Goal: Transaction & Acquisition: Download file/media

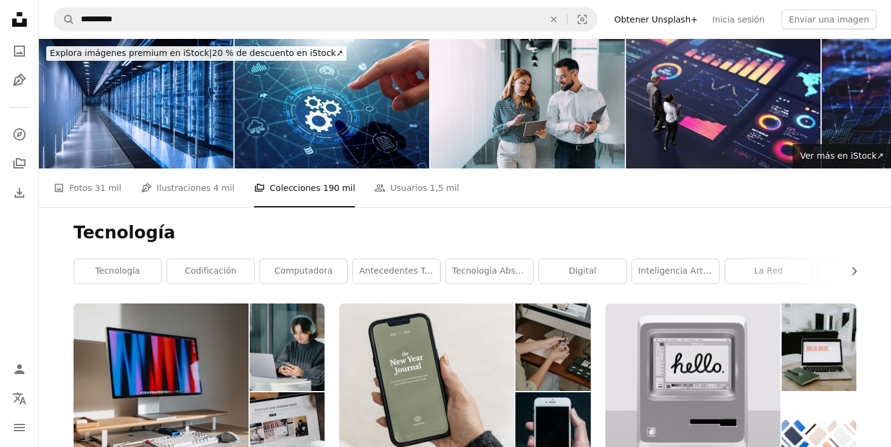
scroll to position [788, 0]
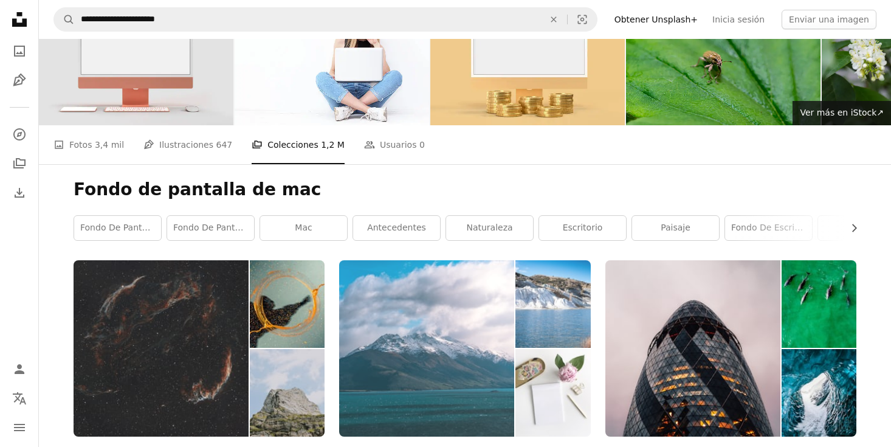
scroll to position [44, 0]
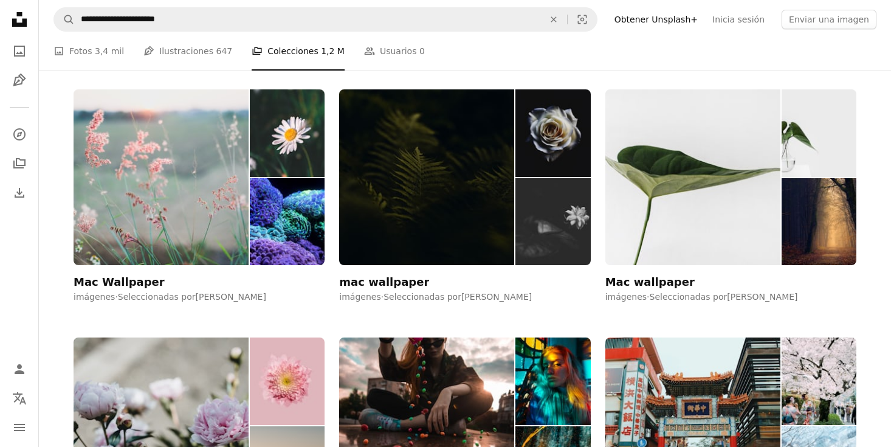
scroll to position [1699, 0]
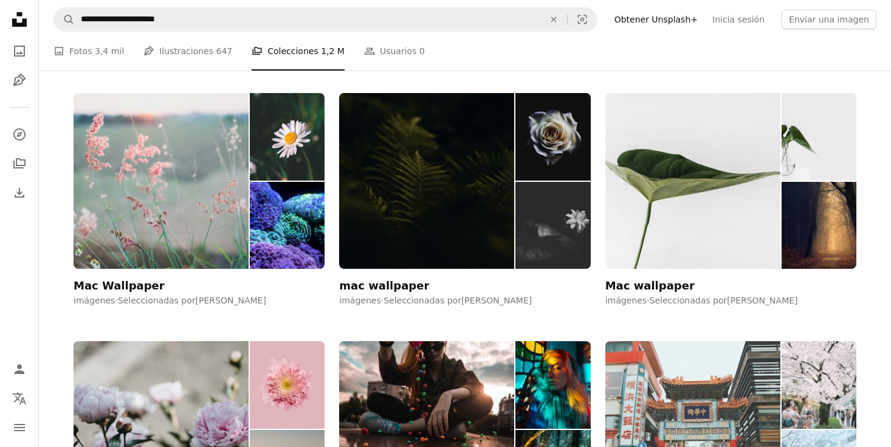
click at [729, 341] on img at bounding box center [692, 429] width 175 height 176
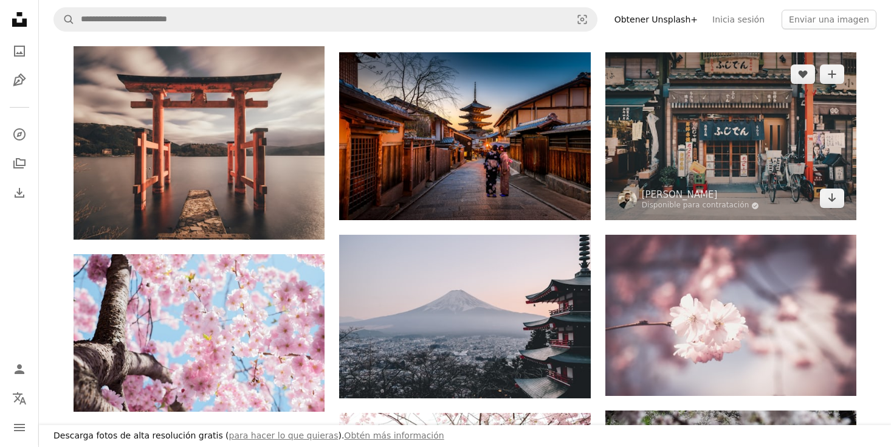
scroll to position [552, 0]
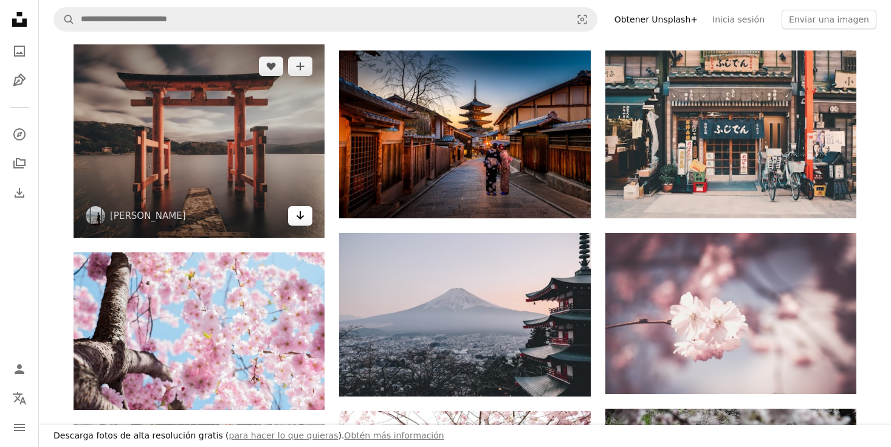
click at [303, 218] on icon "Arrow pointing down" at bounding box center [300, 215] width 10 height 15
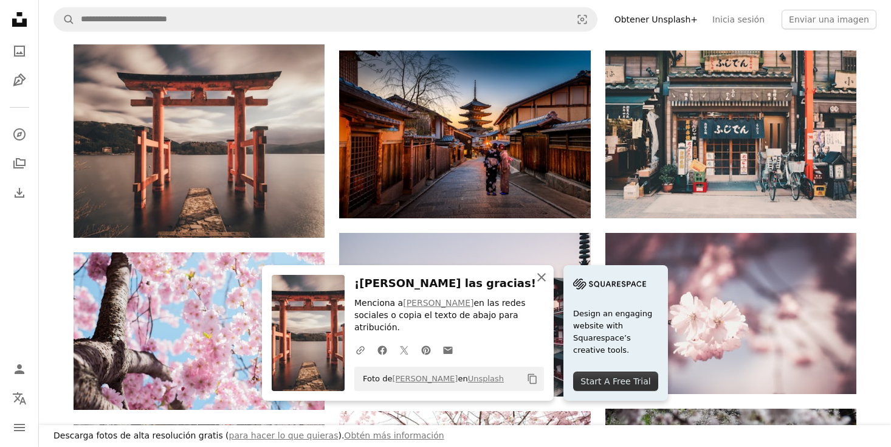
click at [549, 284] on icon "An X shape" at bounding box center [541, 277] width 15 height 15
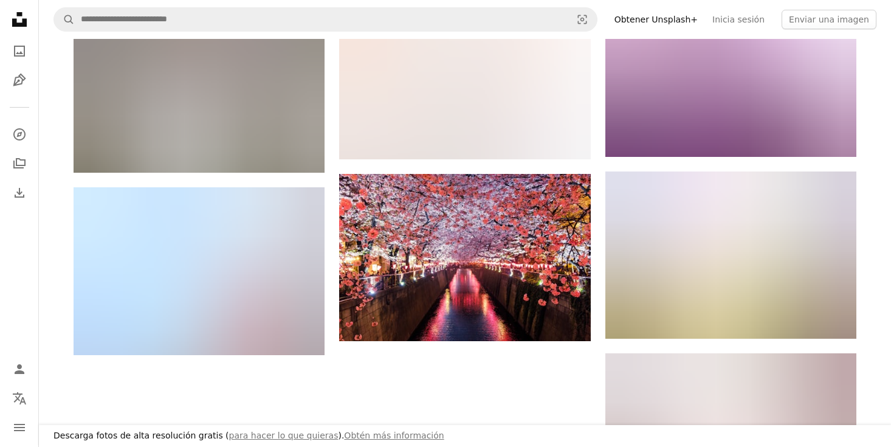
scroll to position [1161, 0]
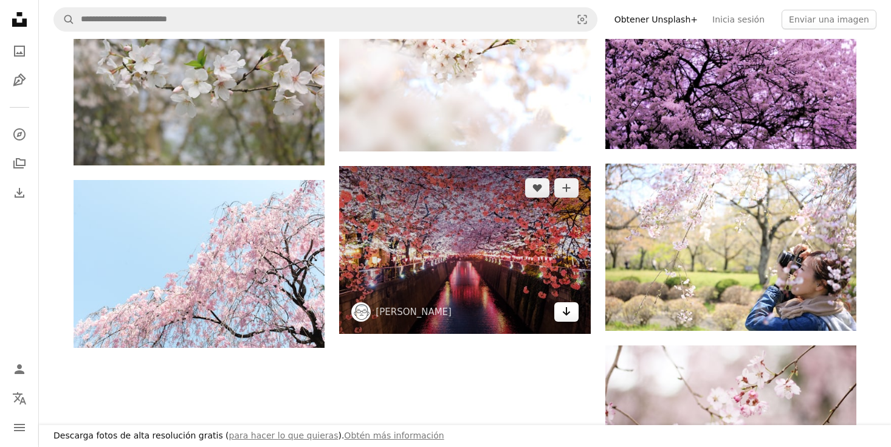
click at [569, 320] on link "Arrow pointing down" at bounding box center [566, 311] width 24 height 19
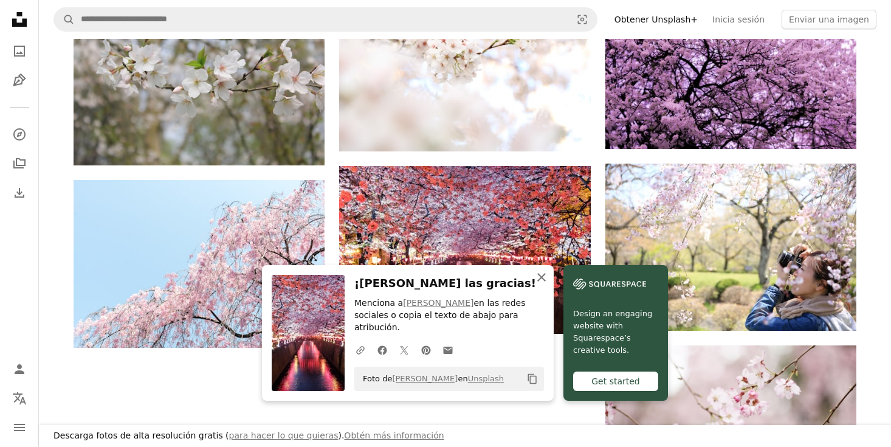
click at [549, 283] on icon "An X shape" at bounding box center [541, 277] width 15 height 15
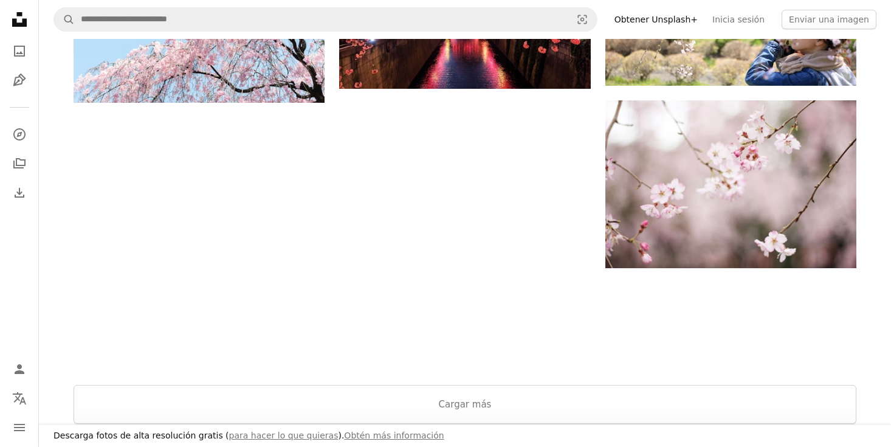
scroll to position [1433, 0]
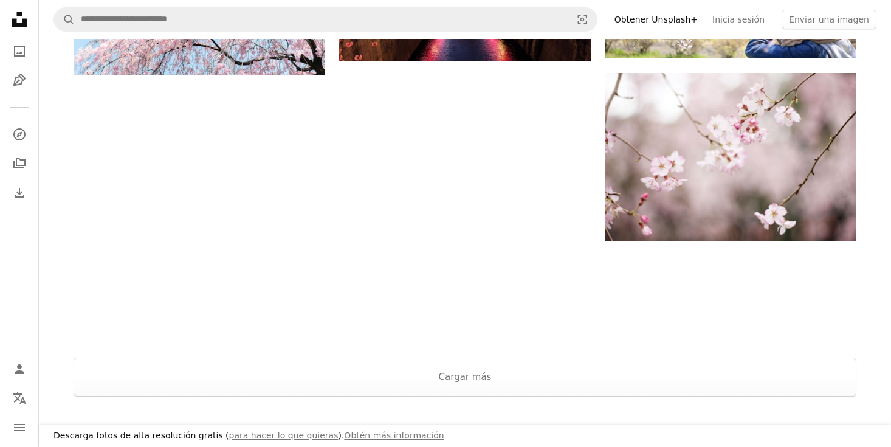
click at [564, 358] on button "Cargar más" at bounding box center [465, 376] width 783 height 39
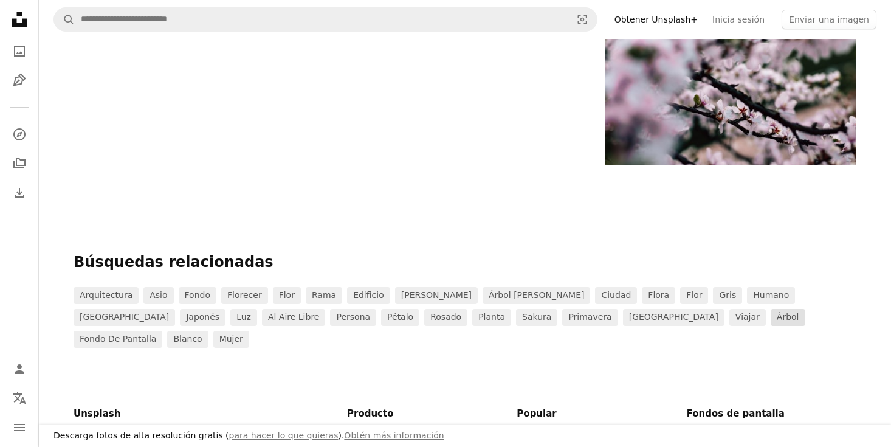
scroll to position [2045, 0]
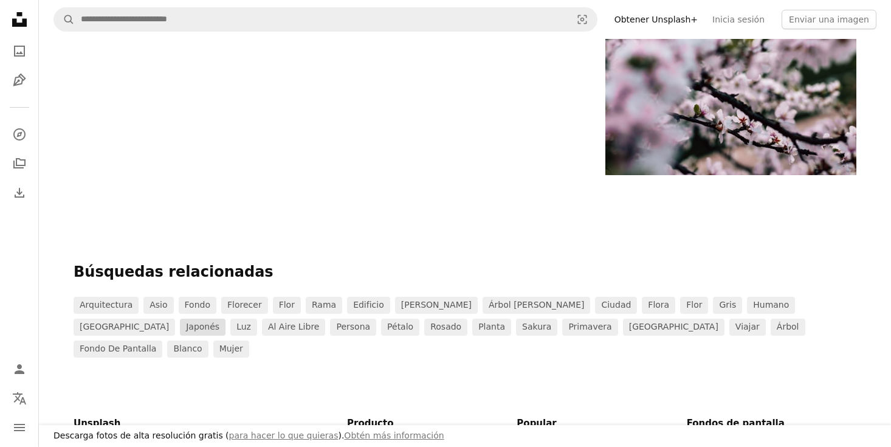
click at [225, 318] on link "Japonés" at bounding box center [203, 326] width 46 height 17
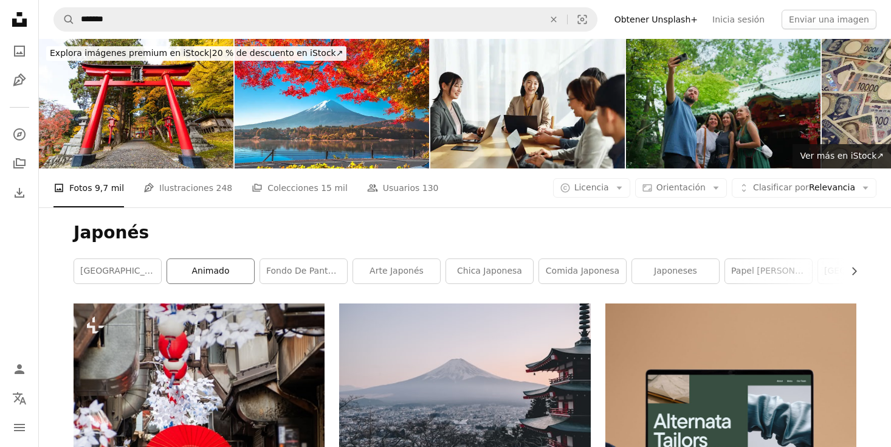
click at [230, 259] on link "animado" at bounding box center [210, 271] width 87 height 24
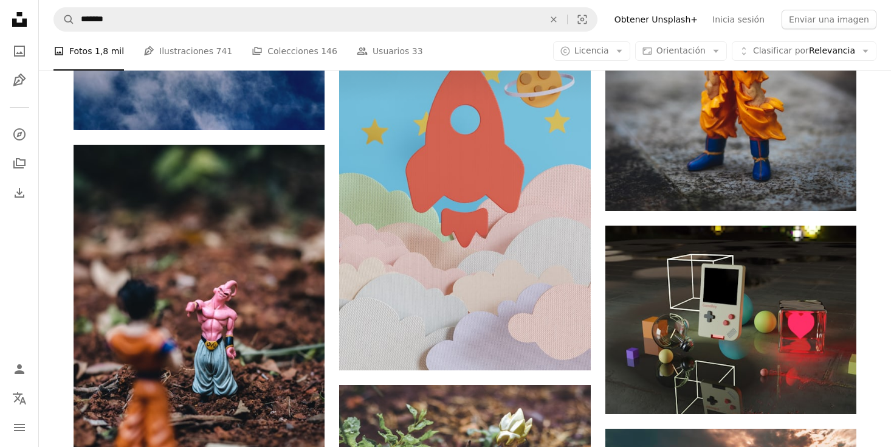
scroll to position [763, 0]
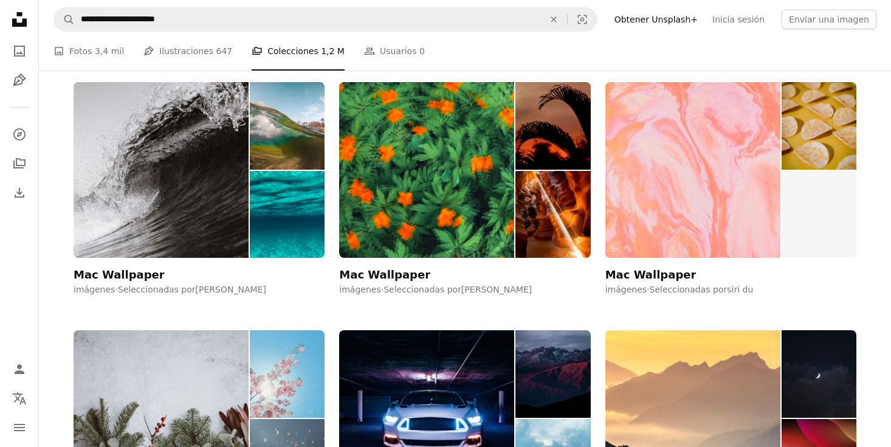
scroll to position [3456, 0]
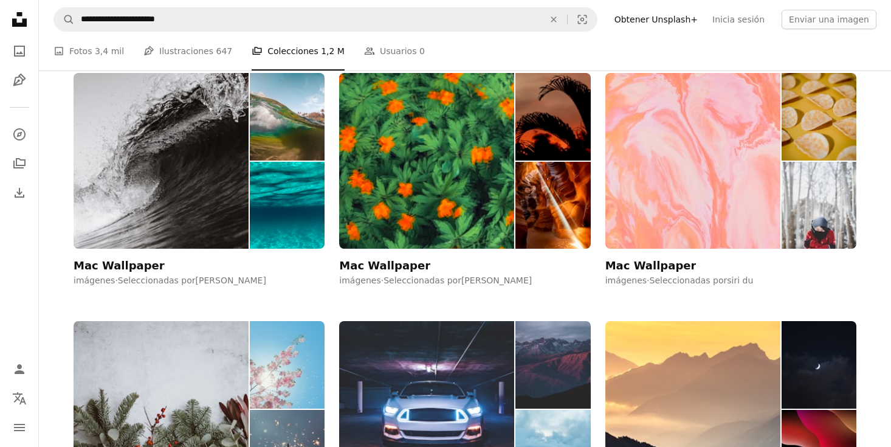
click at [396, 321] on img at bounding box center [426, 409] width 175 height 176
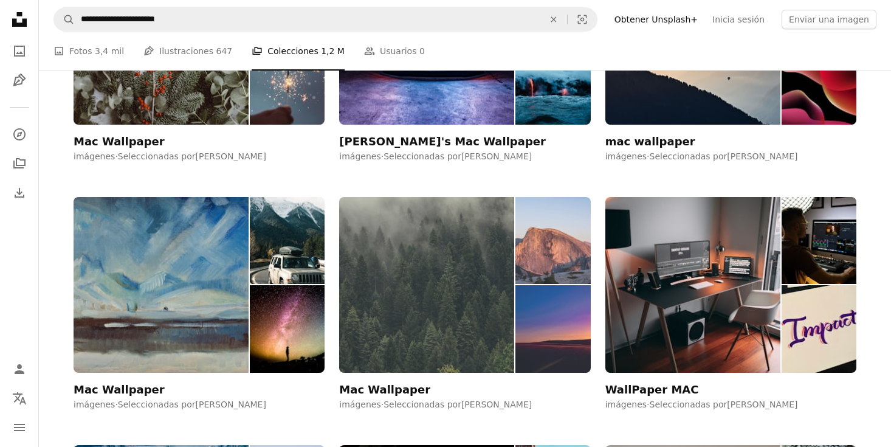
scroll to position [3829, 0]
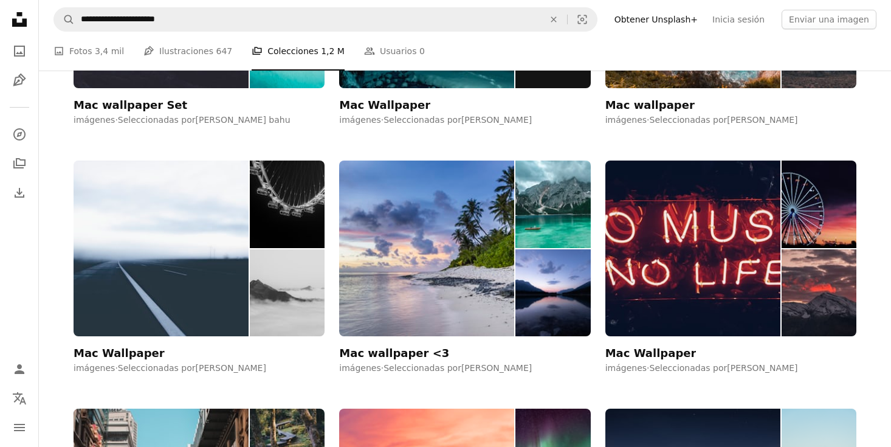
scroll to position [4859, 0]
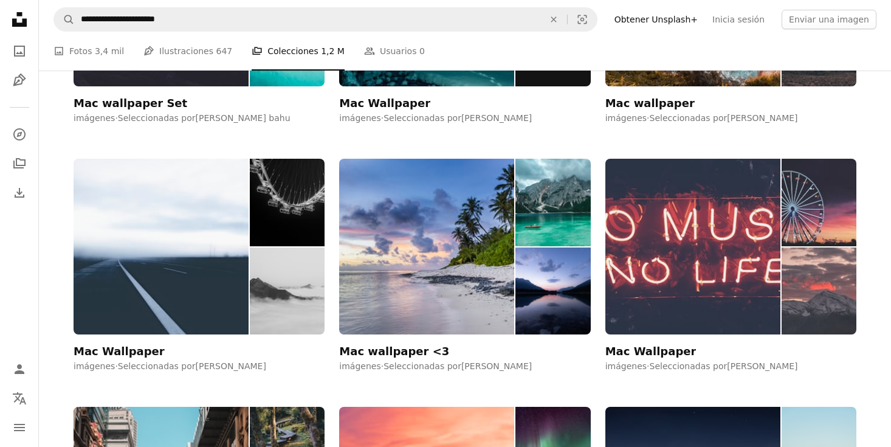
click at [702, 159] on img at bounding box center [692, 247] width 175 height 176
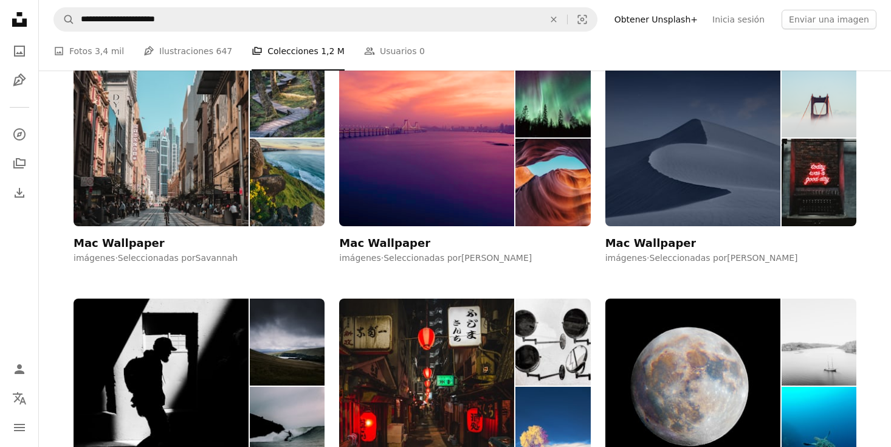
scroll to position [5219, 0]
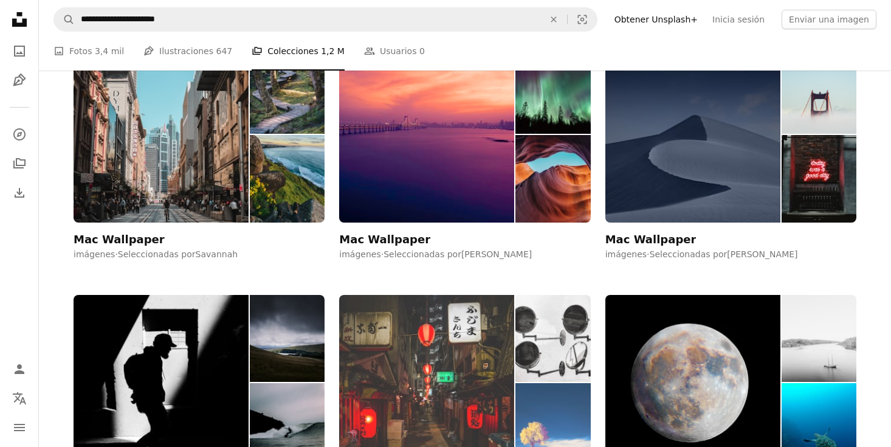
click at [453, 295] on img at bounding box center [426, 383] width 175 height 176
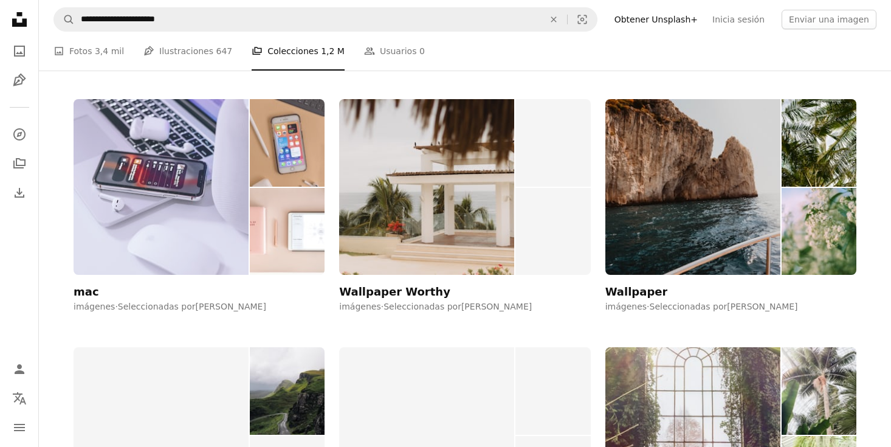
scroll to position [17596, 0]
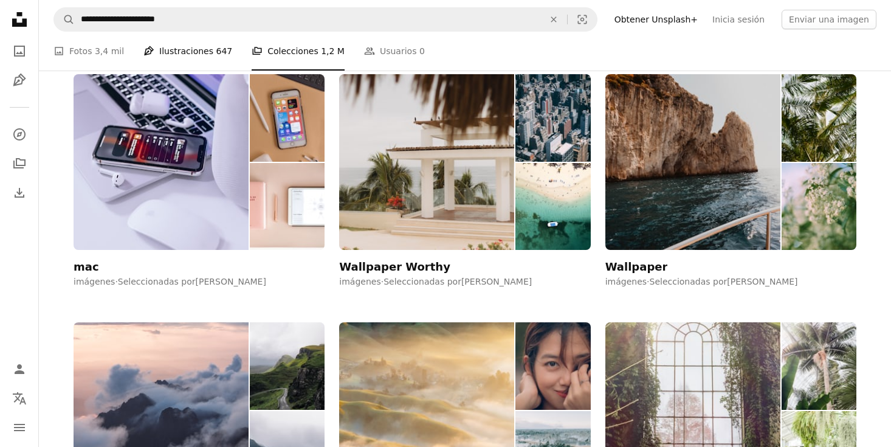
click at [210, 44] on link "Pen Tool Ilustraciones 647" at bounding box center [187, 51] width 89 height 39
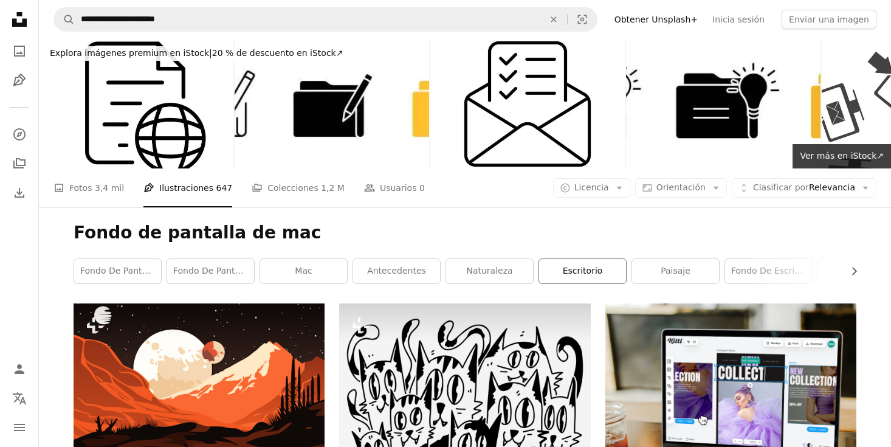
click at [580, 259] on link "escritorio" at bounding box center [582, 271] width 87 height 24
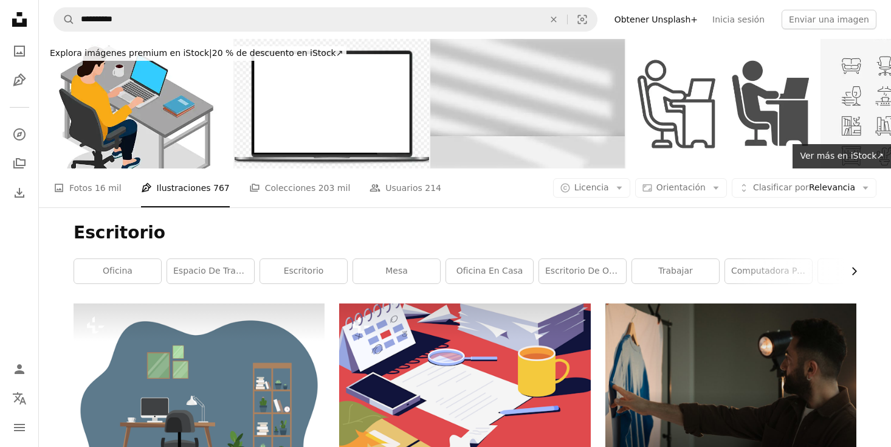
click at [854, 265] on icon "Chevron right" at bounding box center [854, 271] width 12 height 12
click at [617, 259] on link "computadora portátil" at bounding box center [586, 271] width 87 height 24
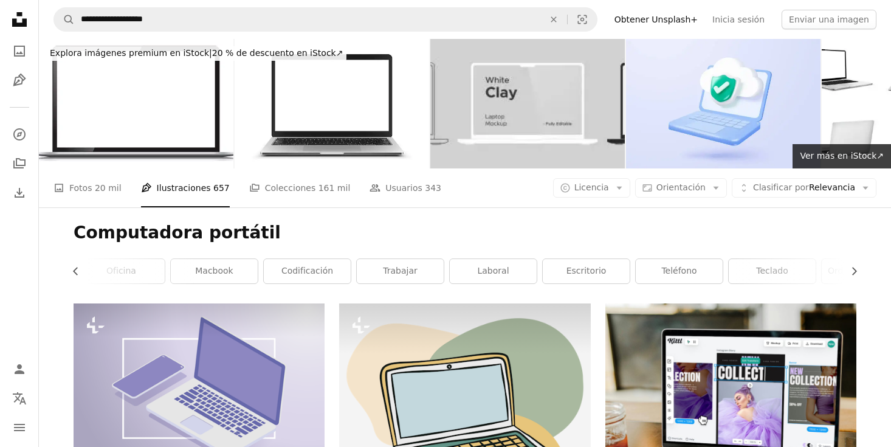
click at [860, 207] on div "Computadora portátil Chevron left Chevron right papel [PERSON_NAME] del ordenad…" at bounding box center [465, 255] width 812 height 96
click at [858, 265] on icon "Chevron right" at bounding box center [854, 271] width 12 height 12
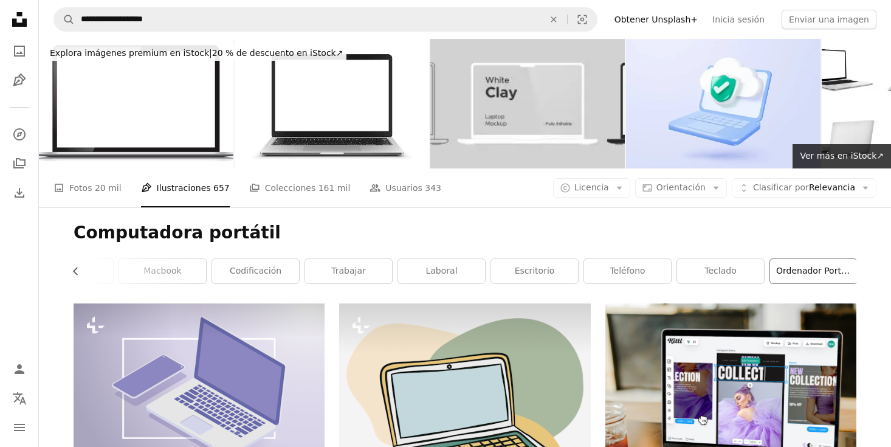
scroll to position [0, 235]
click at [857, 207] on div "Computadora portátil Chevron left papel [PERSON_NAME] del ordenador portátil co…" at bounding box center [465, 255] width 812 height 96
click at [837, 259] on link "ordenador portátil" at bounding box center [812, 271] width 87 height 24
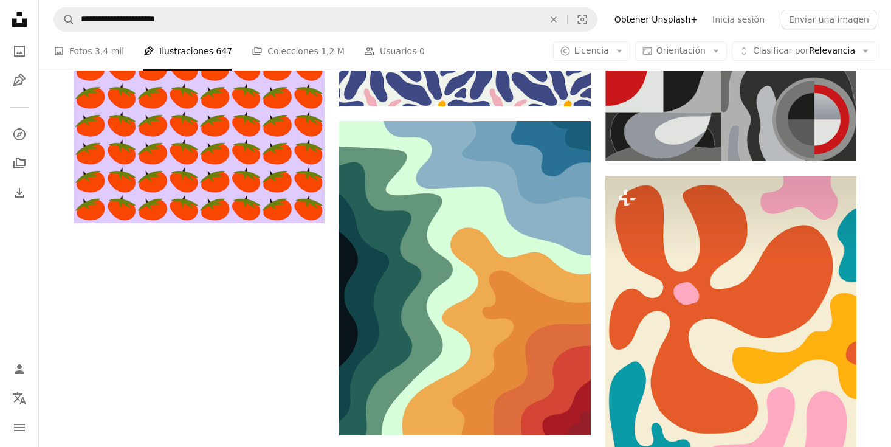
scroll to position [1631, 0]
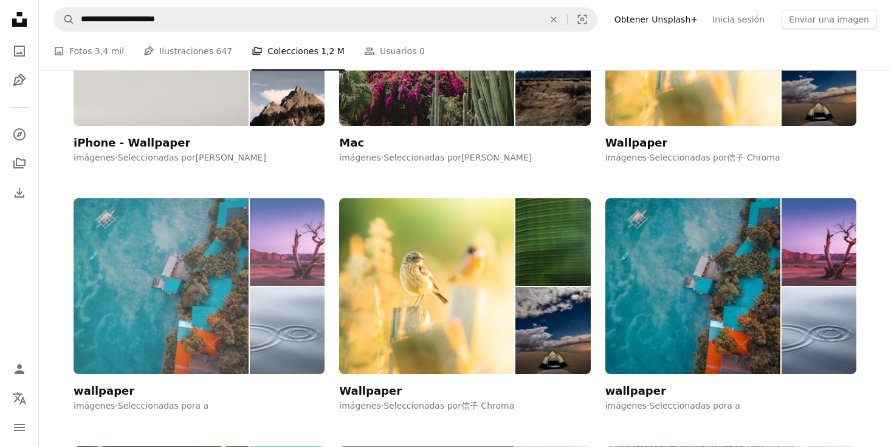
scroll to position [18220, 0]
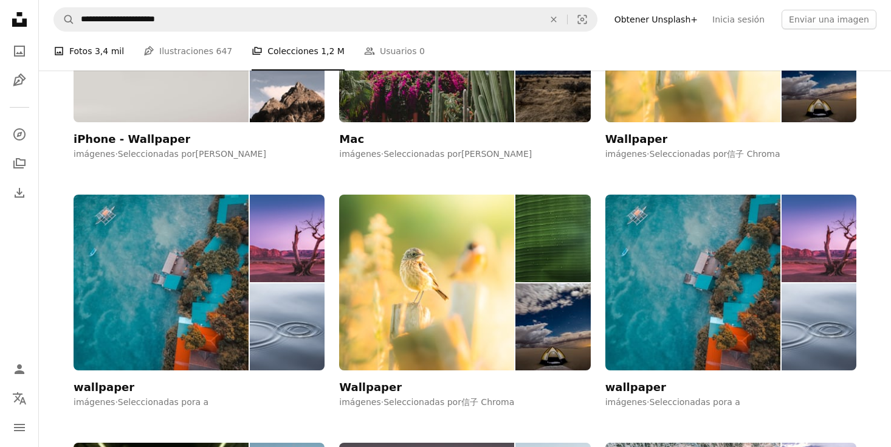
click at [89, 51] on link "A photo Fotos 3,4 mil" at bounding box center [88, 51] width 70 height 39
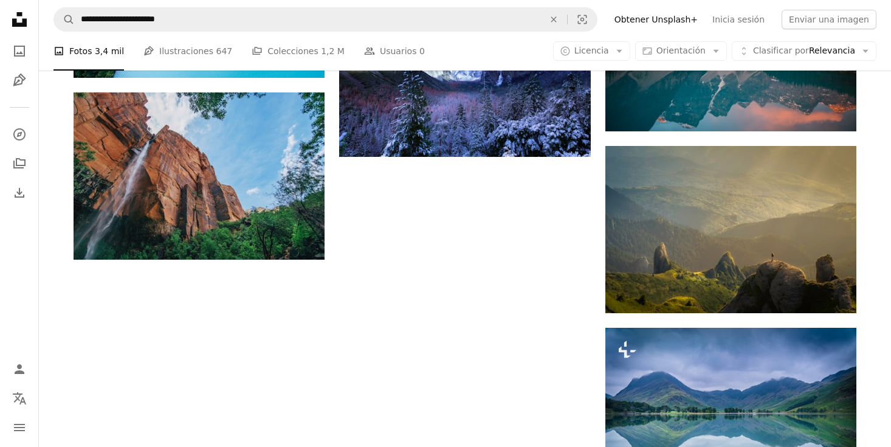
scroll to position [1226, 0]
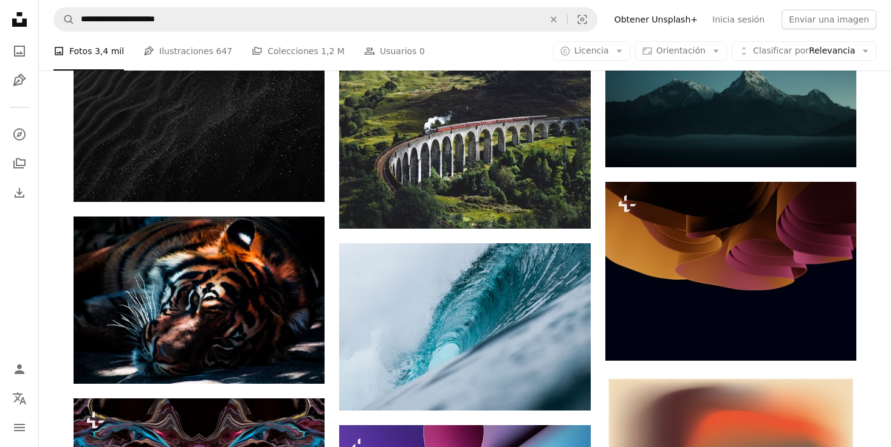
scroll to position [7067, 0]
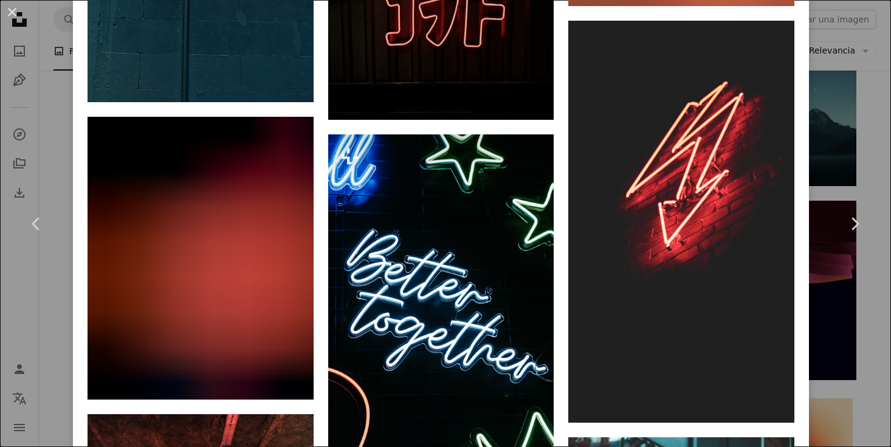
scroll to position [4911, 0]
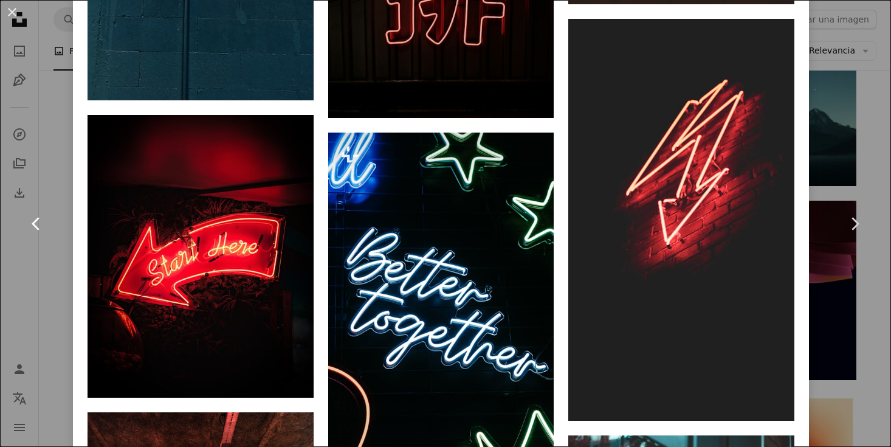
click at [44, 183] on link "Chevron left" at bounding box center [36, 223] width 73 height 117
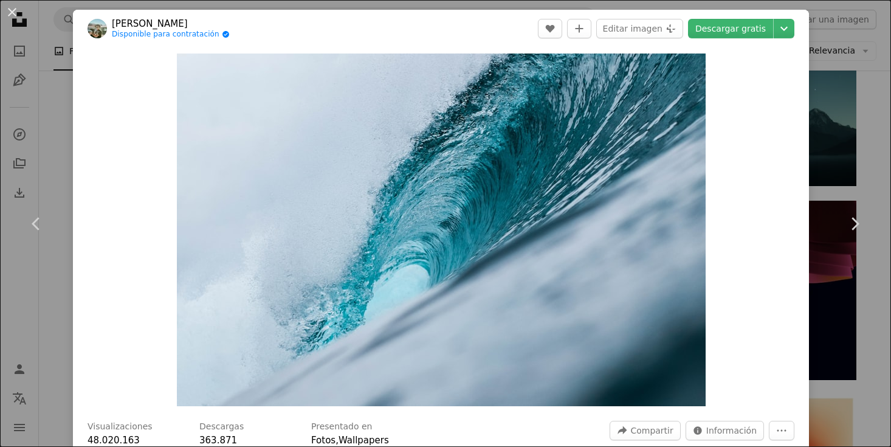
click at [853, 78] on div "An X shape Chevron left Chevron right [PERSON_NAME] Disponible para contratació…" at bounding box center [445, 223] width 891 height 447
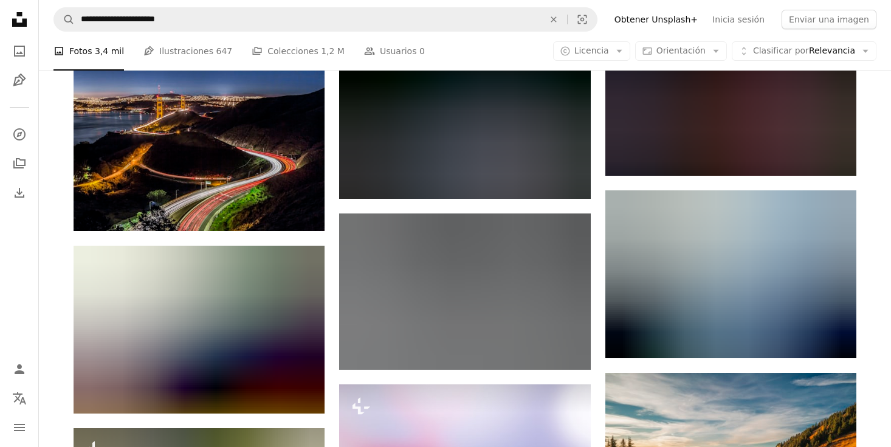
scroll to position [8875, 0]
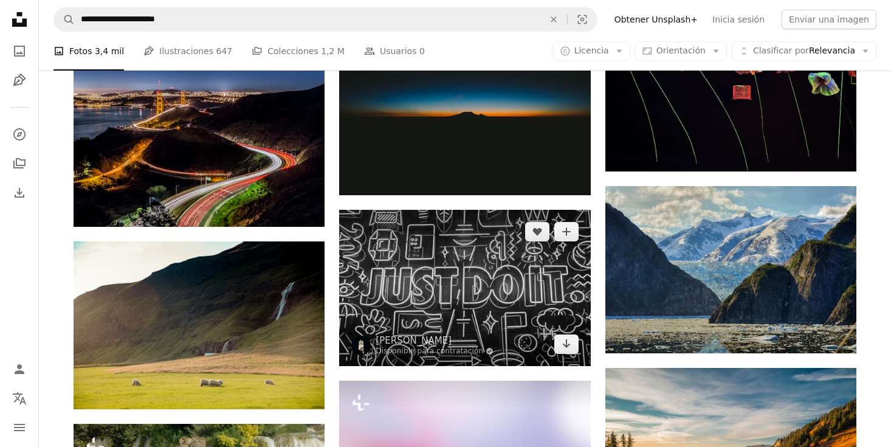
click at [501, 210] on img at bounding box center [464, 288] width 251 height 156
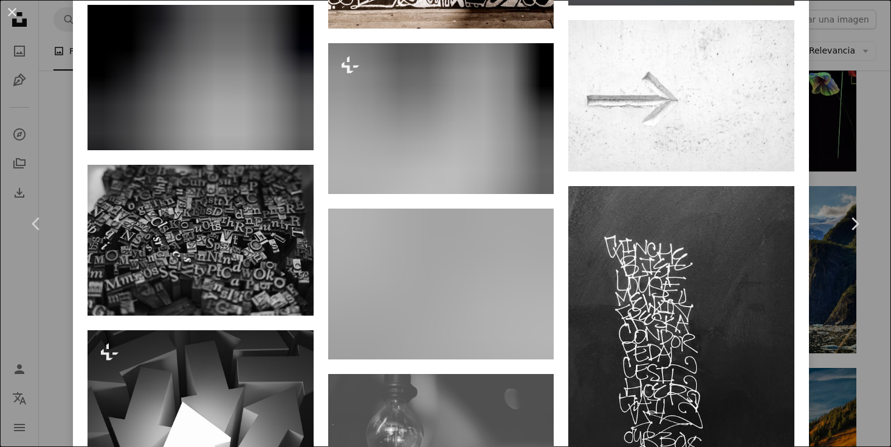
scroll to position [1202, 0]
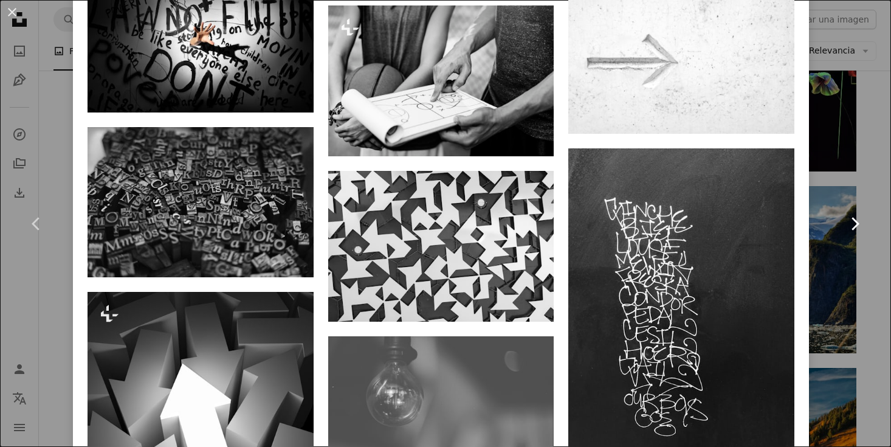
click at [842, 173] on link "Chevron right" at bounding box center [854, 223] width 73 height 117
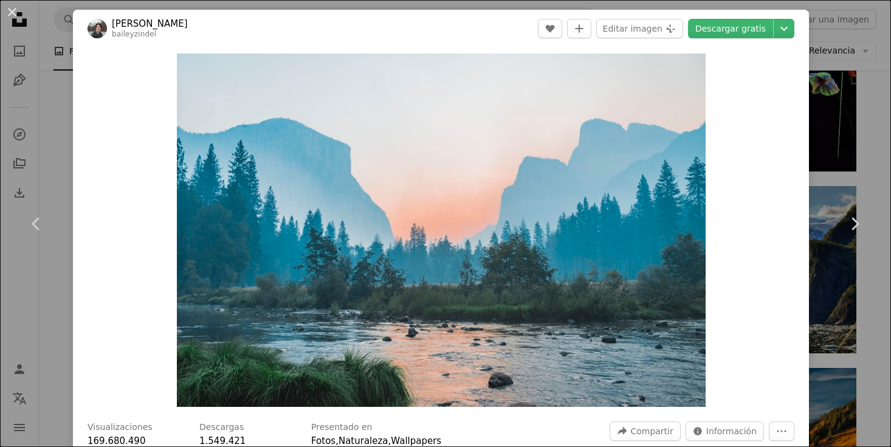
click at [837, 141] on div "An X shape Chevron left Chevron right [PERSON_NAME] A heart A plus sign Editar …" at bounding box center [445, 223] width 891 height 447
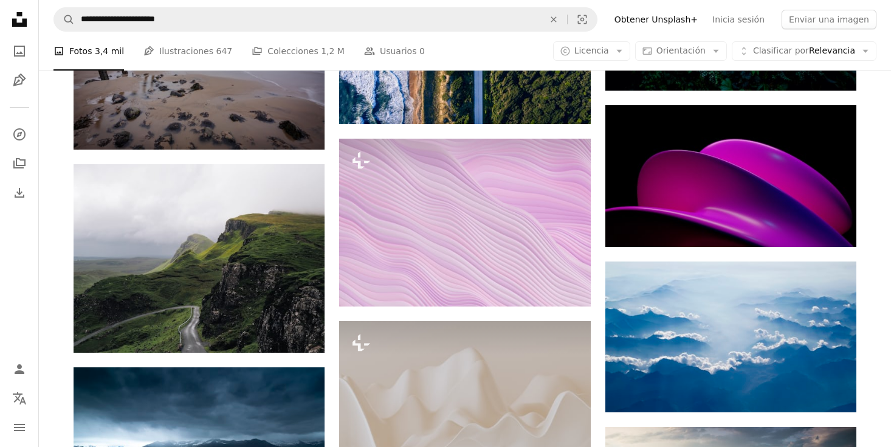
scroll to position [11759, 0]
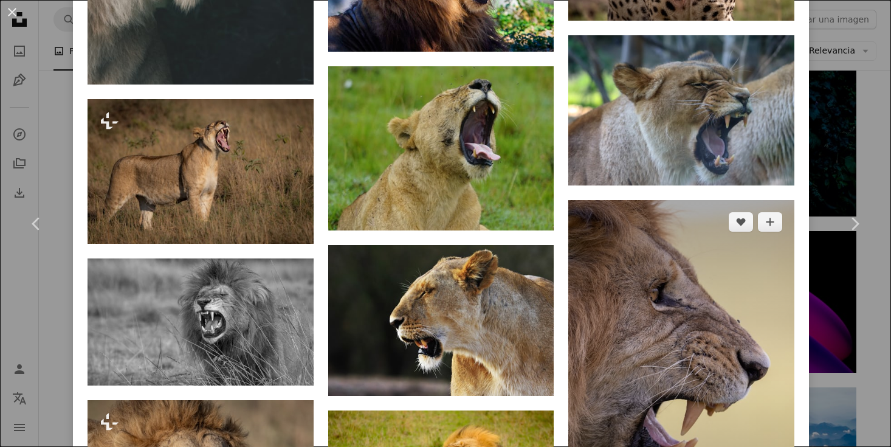
scroll to position [2284, 0]
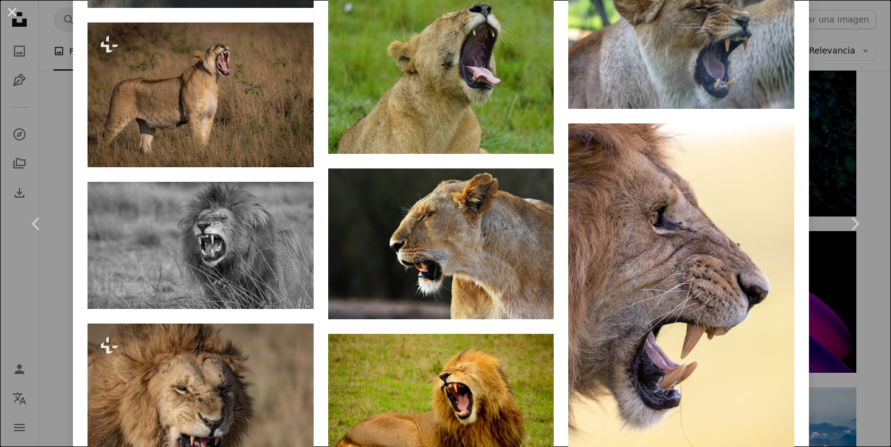
click at [828, 154] on div "An X shape Chevron left Chevron right [PERSON_NAME] samscrim A heart A plus sig…" at bounding box center [445, 223] width 891 height 447
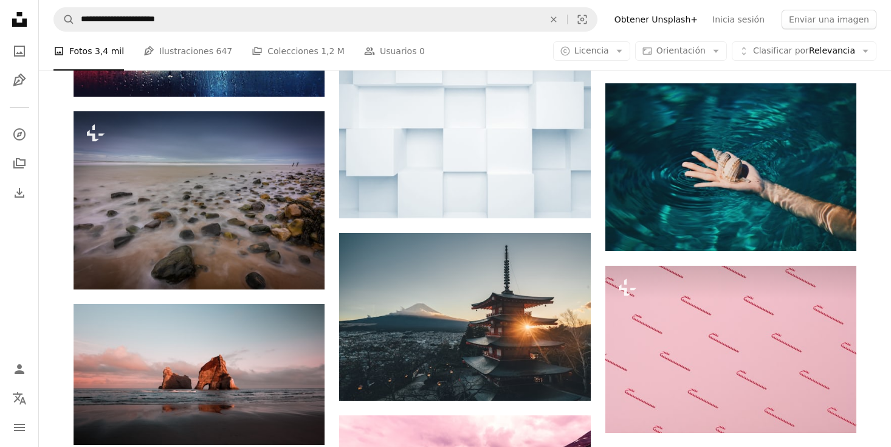
scroll to position [22628, 0]
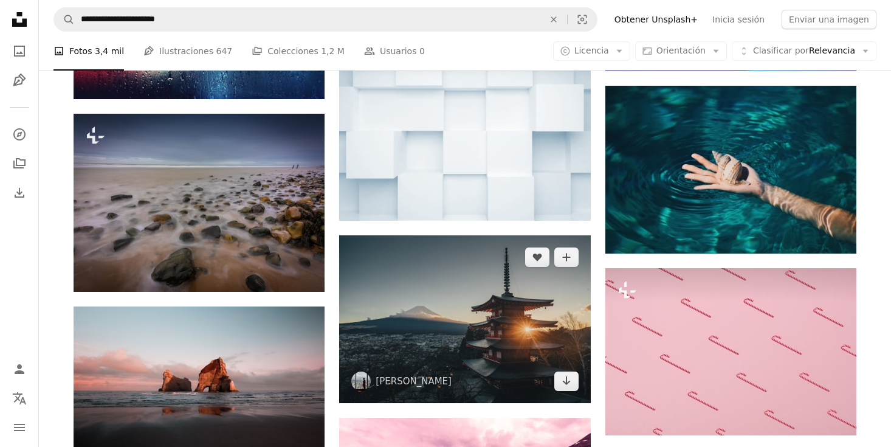
click at [523, 235] on img at bounding box center [464, 319] width 251 height 168
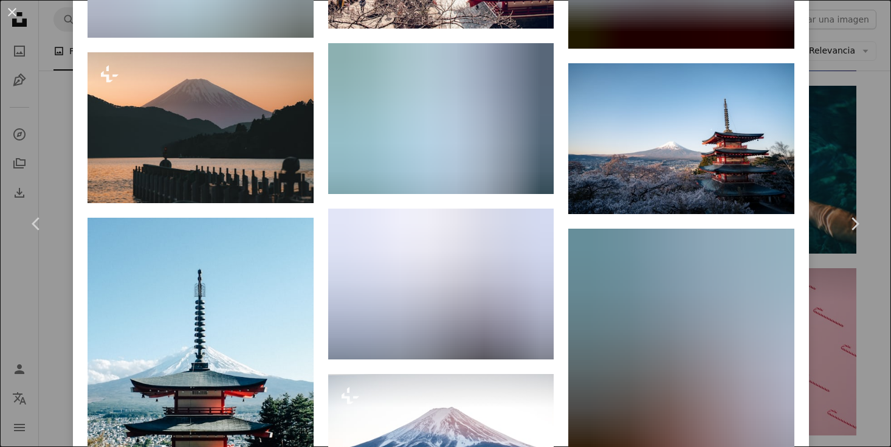
scroll to position [2832, 0]
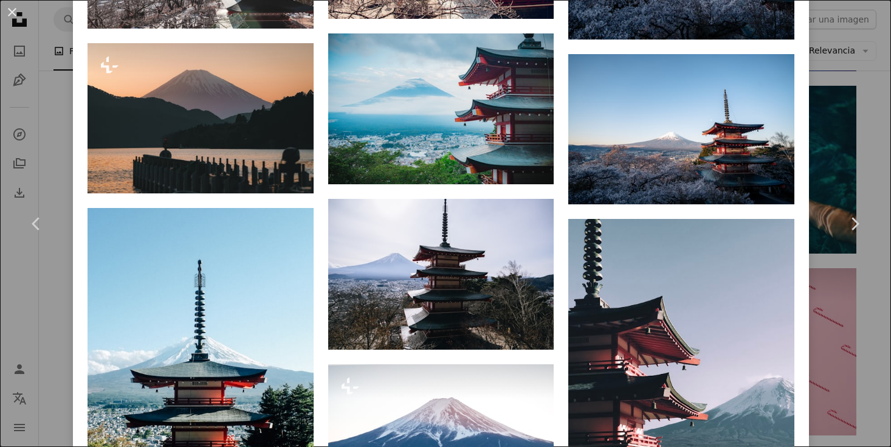
click at [827, 128] on div "An X shape Chevron left Chevron right [PERSON_NAME] [PERSON_NAME] A heart A plu…" at bounding box center [445, 223] width 891 height 447
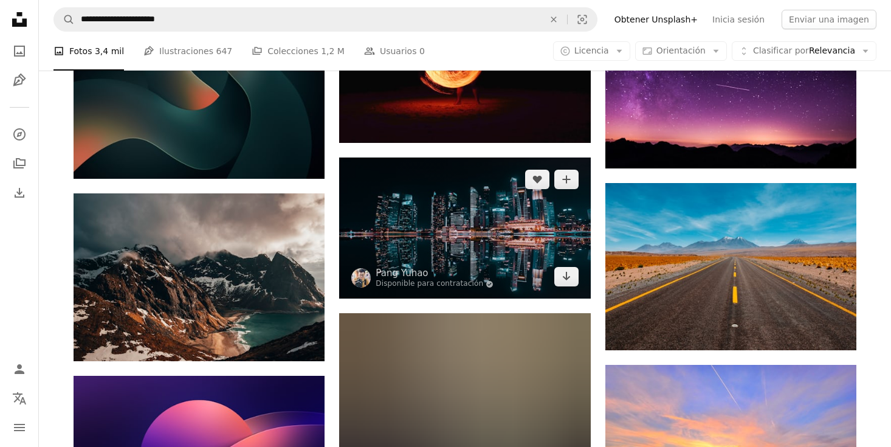
scroll to position [23751, 0]
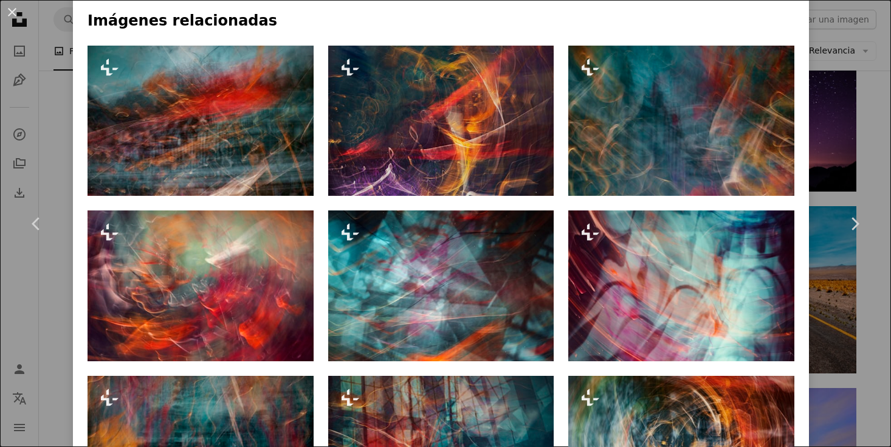
scroll to position [1023, 0]
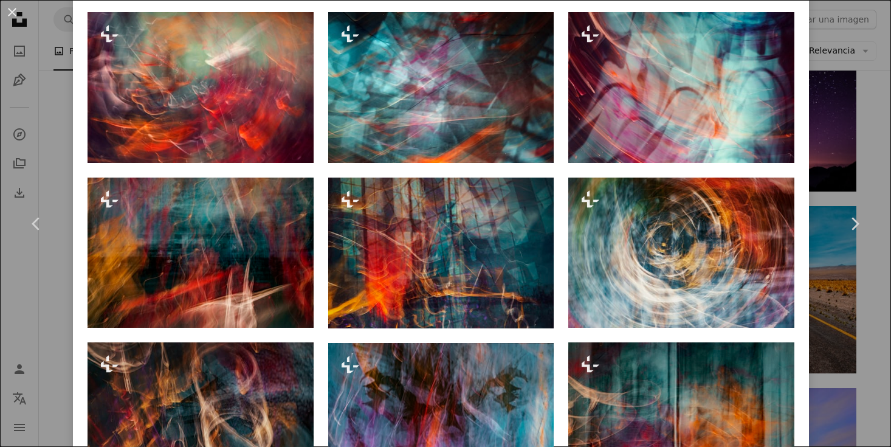
click at [847, 155] on div "An X shape Chevron left Chevron right Jr Korpa Para Unsplash+ A heart A plus si…" at bounding box center [445, 223] width 891 height 447
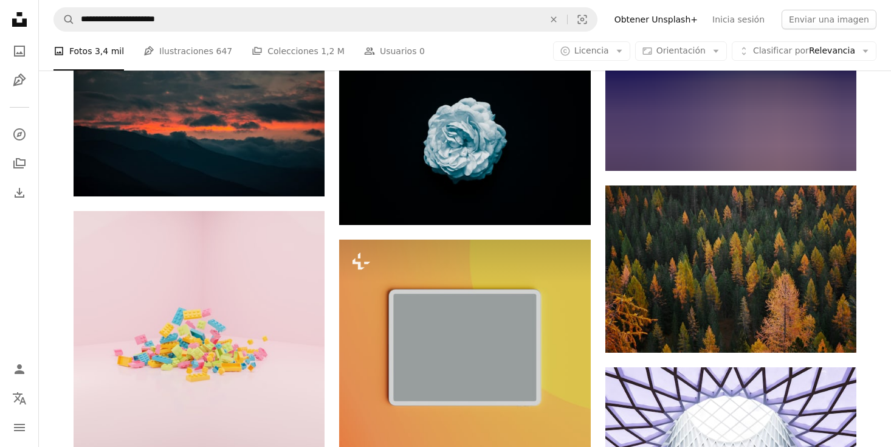
scroll to position [32308, 0]
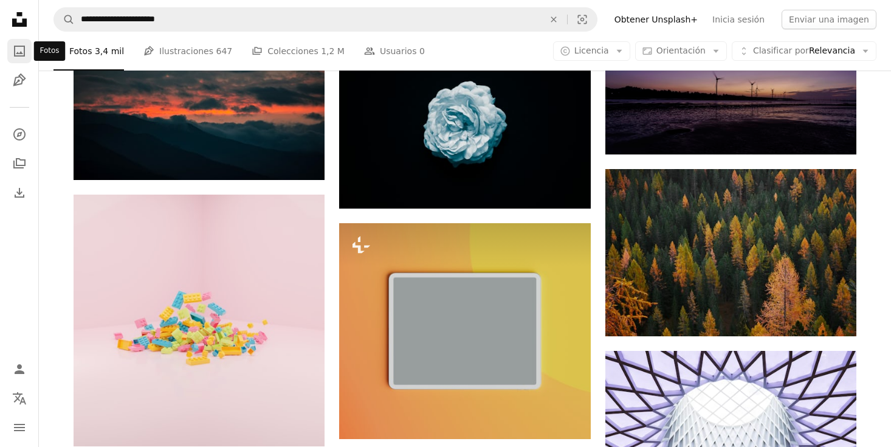
click at [13, 53] on icon "A photo" at bounding box center [19, 51] width 15 height 15
